Goal: Check status: Verify the current state of an ongoing process or item

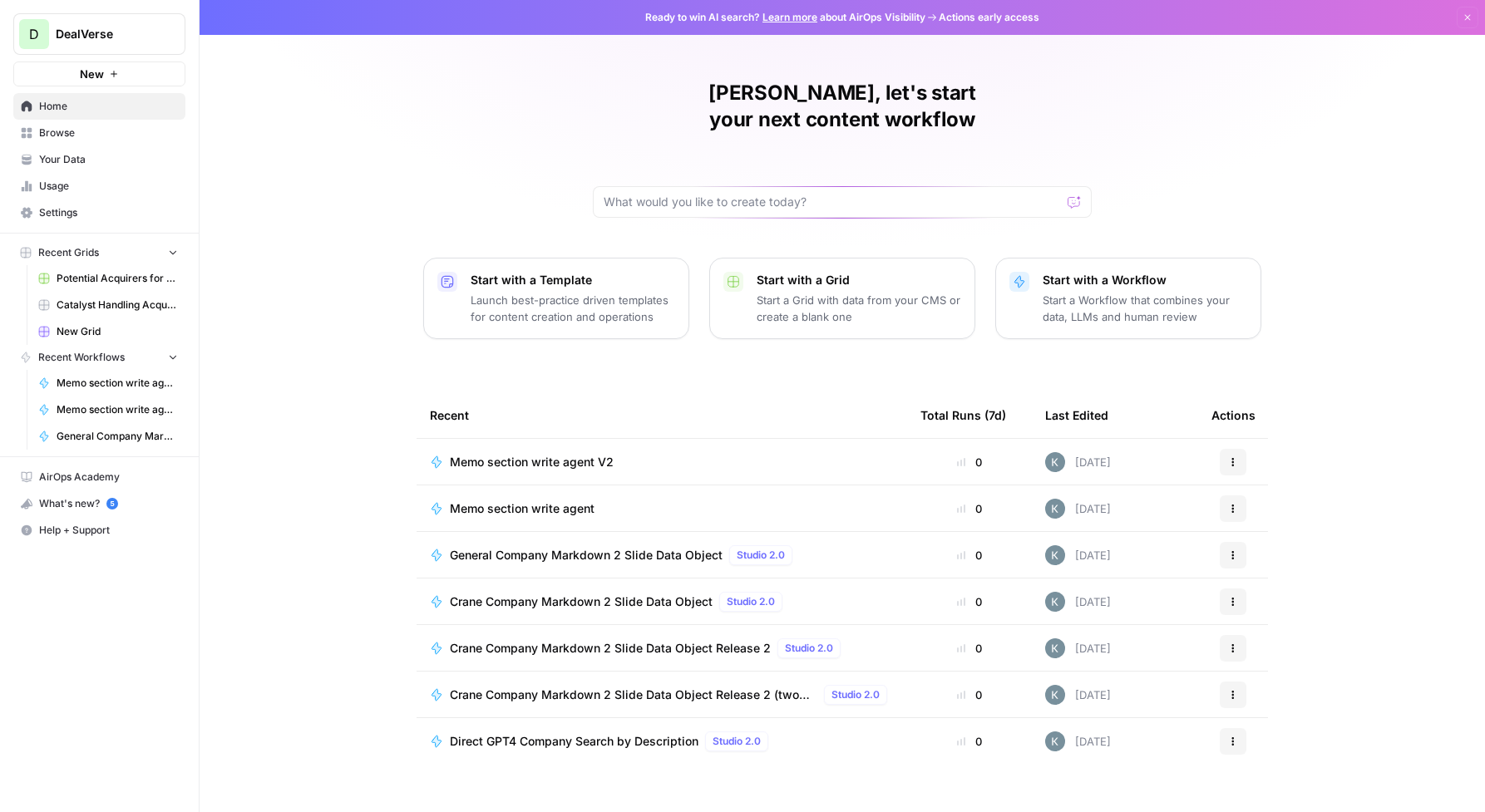
click at [77, 183] on span "Usage" at bounding box center [108, 186] width 139 height 15
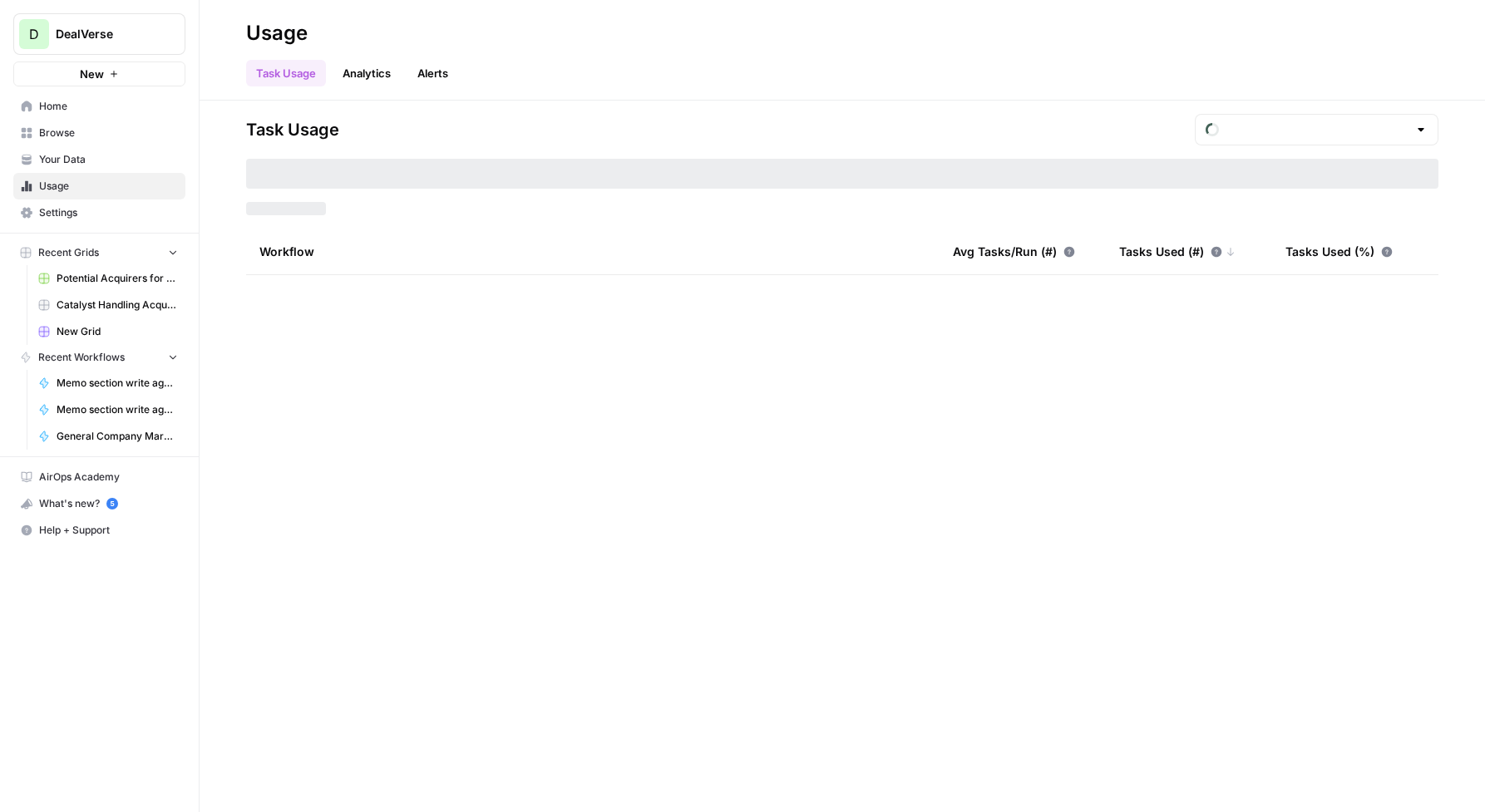
type input "August Included Tasks"
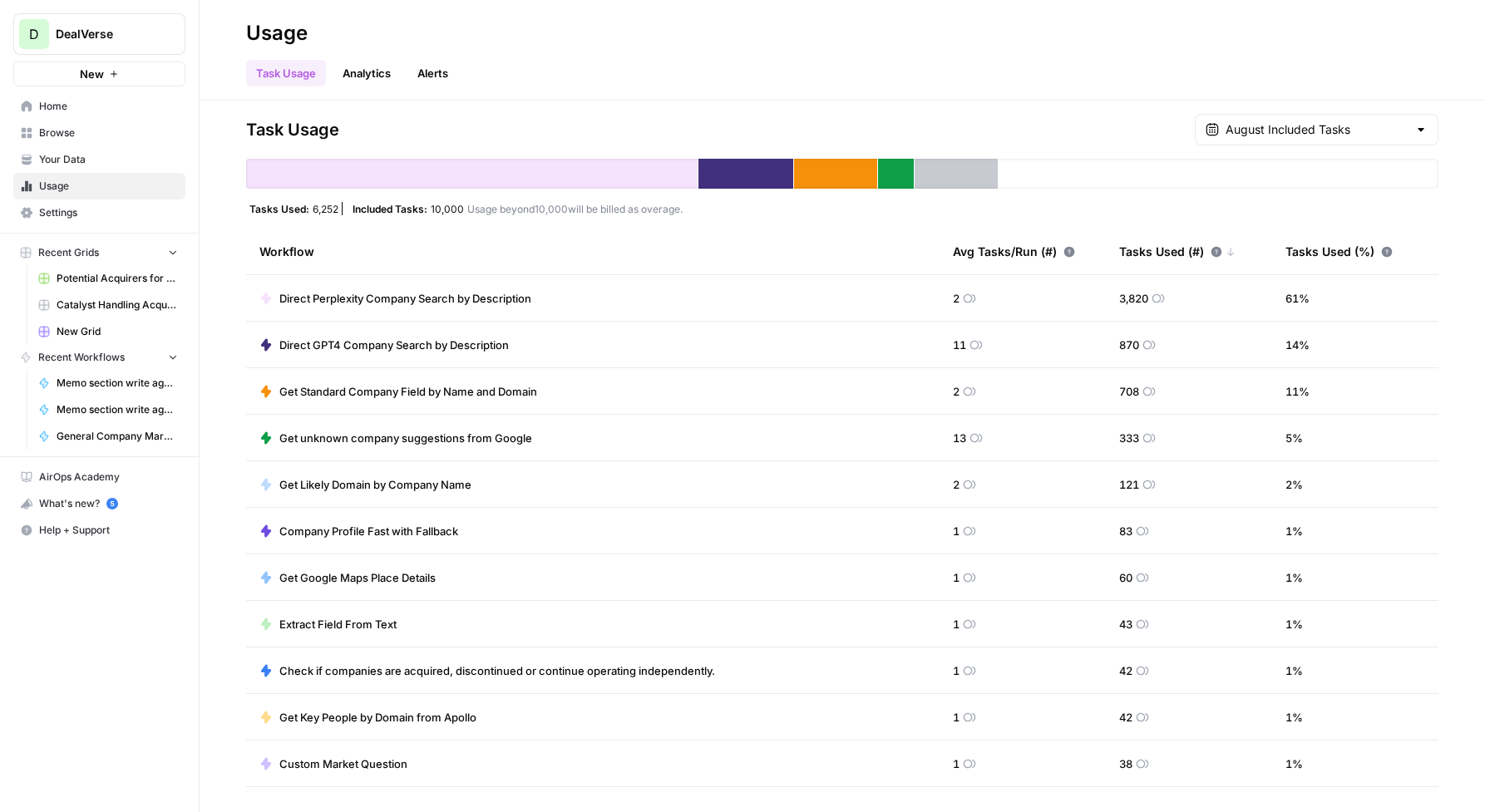
click at [1413, 134] on div "August Included Tasks" at bounding box center [1316, 130] width 244 height 31
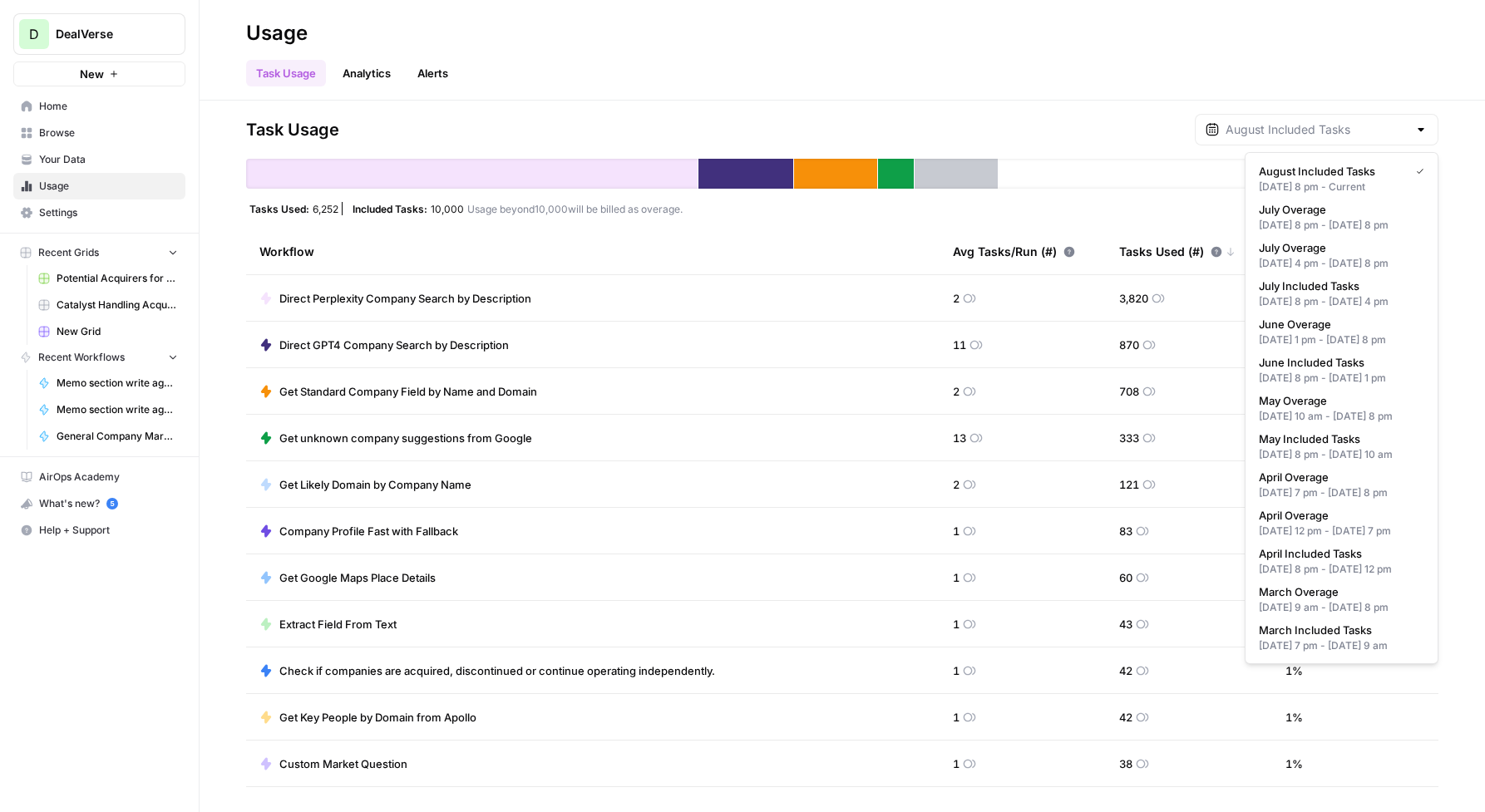
type input "August Included Tasks"
click at [1151, 187] on div at bounding box center [1218, 173] width 440 height 30
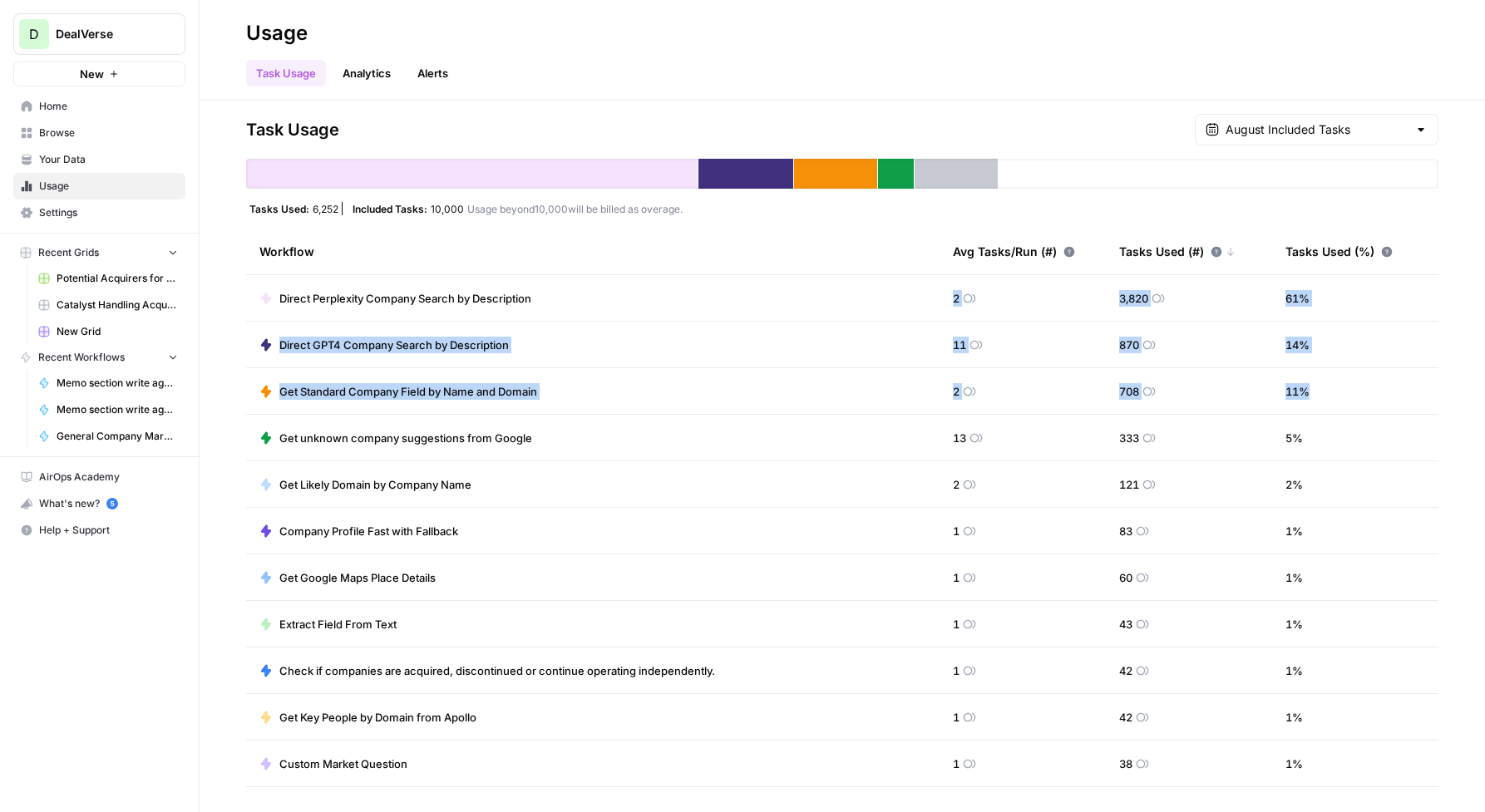
drag, startPoint x: 1346, startPoint y: 400, endPoint x: 800, endPoint y: 291, distance: 556.8
click at [800, 291] on tbody "Direct Perplexity Company Search by Description 2 3,820 61 % Direct GPT4 Compan…" at bounding box center [842, 670] width 1192 height 792
